Goal: Task Accomplishment & Management: Complete application form

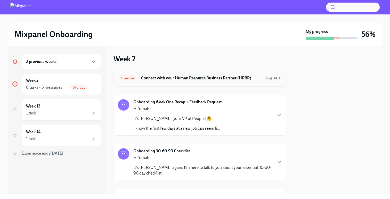
click at [188, 79] on h6 "Connect with your Human Resource Business Partner (HRBP)" at bounding box center [201, 78] width 120 height 6
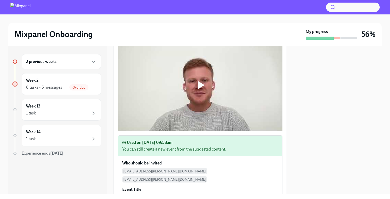
scroll to position [13, 0]
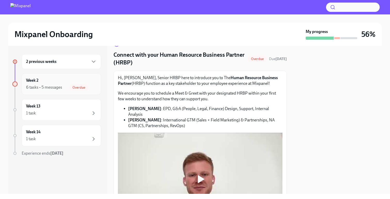
click at [46, 87] on div "6 tasks • 5 messages" at bounding box center [44, 88] width 36 height 6
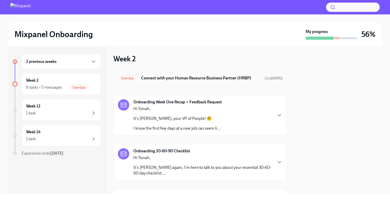
click at [242, 78] on h6 "Connect with your Human Resource Business Partner (HRBP)" at bounding box center [201, 78] width 120 height 6
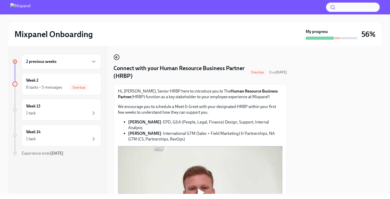
click at [117, 58] on icon "button" at bounding box center [117, 57] width 6 height 6
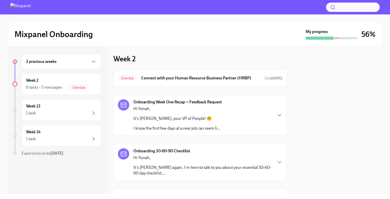
click at [186, 109] on p "Hi Yonah," at bounding box center [177, 109] width 87 height 6
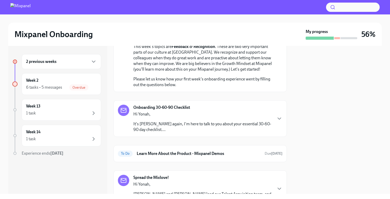
scroll to position [167, 0]
click at [175, 121] on p "It's [PERSON_NAME] again, I'm here to talk to you about your essential 30-60-90…" at bounding box center [203, 126] width 139 height 11
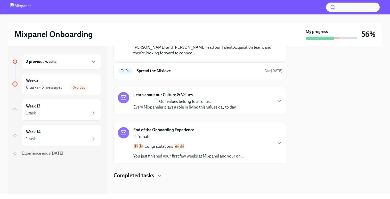
scroll to position [389, 0]
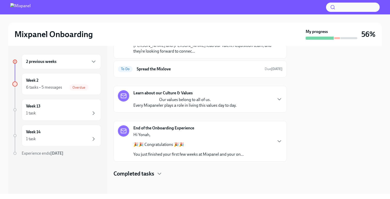
click at [176, 54] on p "Brittany and Tom lead our Talent Acquisition team, and they’re looking forward …" at bounding box center [203, 48] width 139 height 11
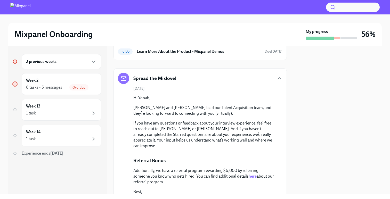
scroll to position [347, 0]
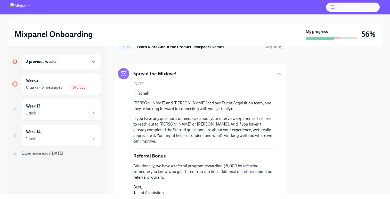
click at [169, 50] on h6 "Learn More About the Product - Mixpanel Demos" at bounding box center [199, 47] width 124 height 6
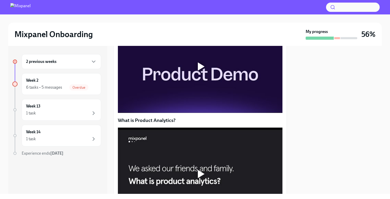
scroll to position [142, 0]
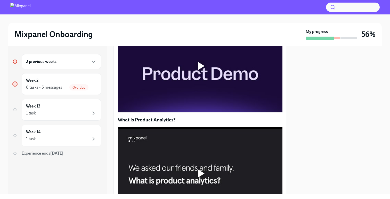
click at [212, 104] on div at bounding box center [200, 66] width 165 height 93
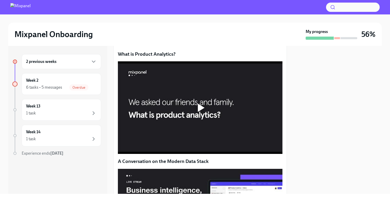
scroll to position [210, 0]
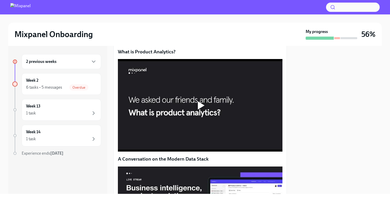
click at [188, 119] on div at bounding box center [200, 105] width 165 height 93
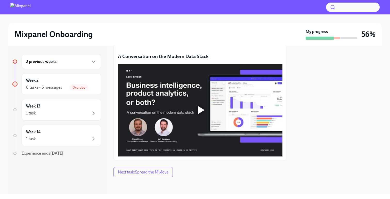
scroll to position [315, 0]
click at [188, 119] on div at bounding box center [200, 110] width 165 height 93
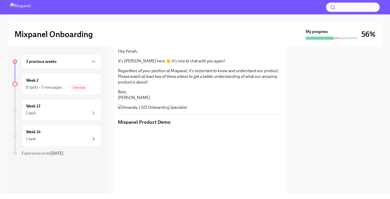
scroll to position [32, 0]
click at [64, 112] on div "1 task" at bounding box center [61, 113] width 71 height 6
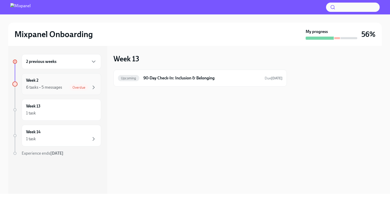
click at [68, 87] on div "6 tasks • 5 messages Overdue" at bounding box center [61, 87] width 71 height 6
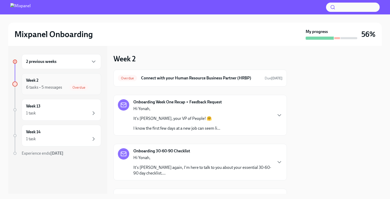
click at [50, 83] on div "Week 2 6 tasks • 5 messages Overdue" at bounding box center [61, 84] width 71 height 13
click at [190, 81] on div "Overdue Connect with your Human Resource Business Partner (HRBP) Due [DATE]" at bounding box center [200, 78] width 165 height 8
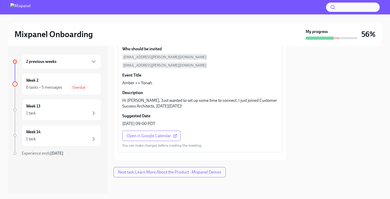
scroll to position [250, 0]
click at [164, 134] on span "Open in Google Calendar" at bounding box center [152, 136] width 50 height 5
click at [170, 170] on span "Next task : Learn More About the Product - Mixpanel Demos" at bounding box center [170, 172] width 104 height 5
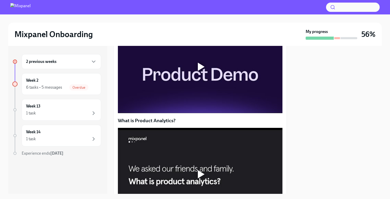
click at [160, 94] on div at bounding box center [200, 67] width 165 height 93
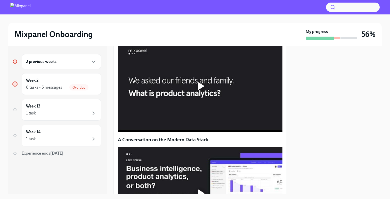
scroll to position [233, 0]
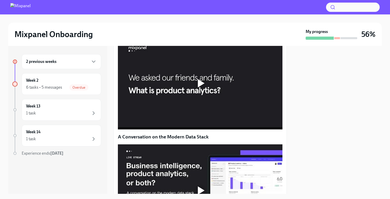
click at [211, 130] on div at bounding box center [200, 83] width 165 height 93
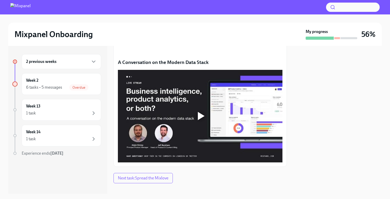
scroll to position [308, 0]
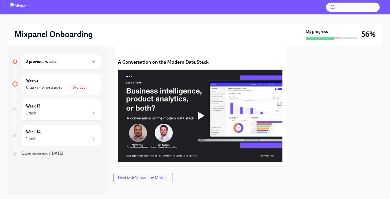
click at [196, 124] on div at bounding box center [200, 116] width 17 height 17
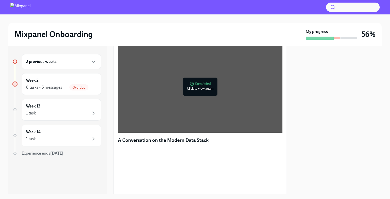
scroll to position [349, 0]
